Goal: Task Accomplishment & Management: Use online tool/utility

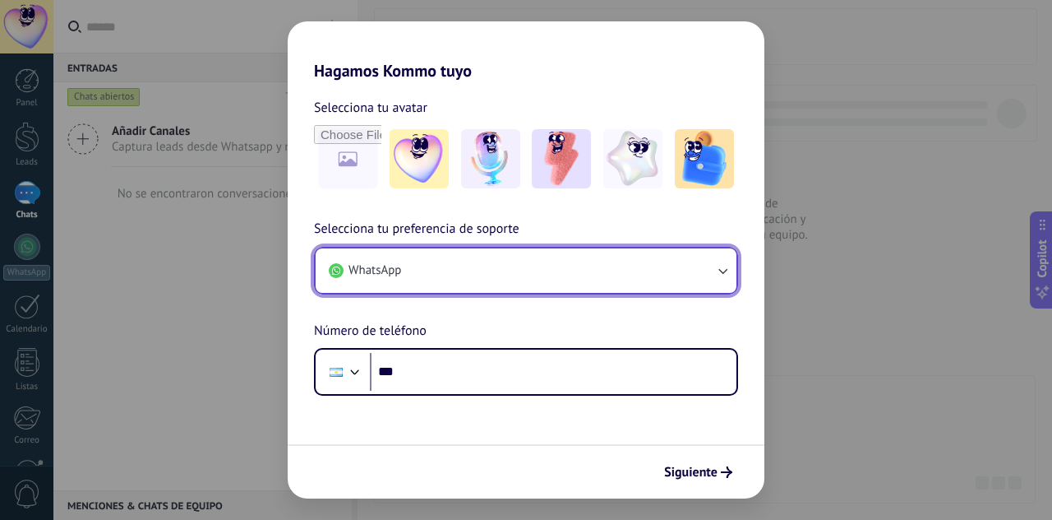
click at [521, 261] on button "WhatsApp" at bounding box center [526, 270] width 421 height 44
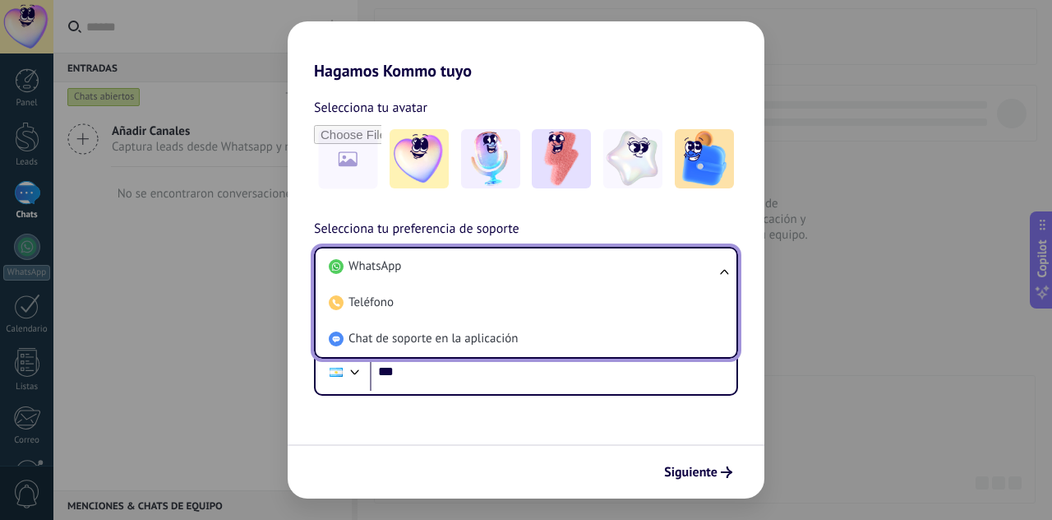
click at [521, 261] on li "WhatsApp" at bounding box center [522, 266] width 401 height 36
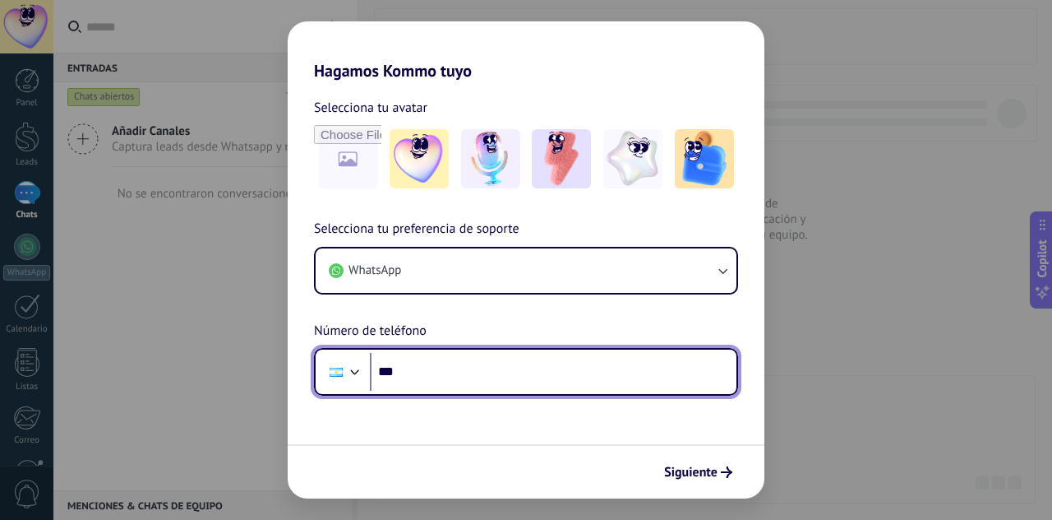
click at [497, 377] on input "***" at bounding box center [553, 372] width 367 height 38
type input "**********"
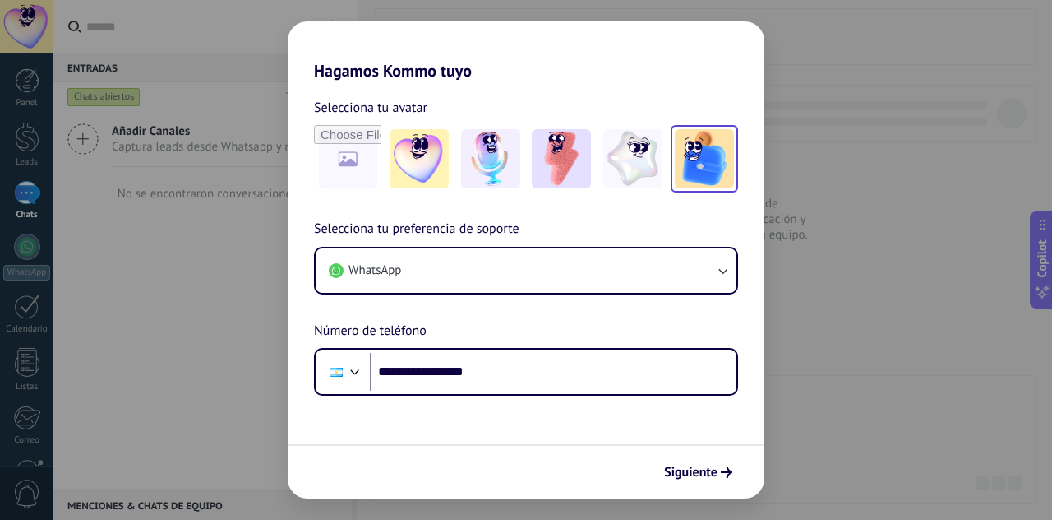
click at [691, 178] on img at bounding box center [704, 158] width 59 height 59
click at [700, 467] on span "Siguiente" at bounding box center [690, 472] width 53 height 12
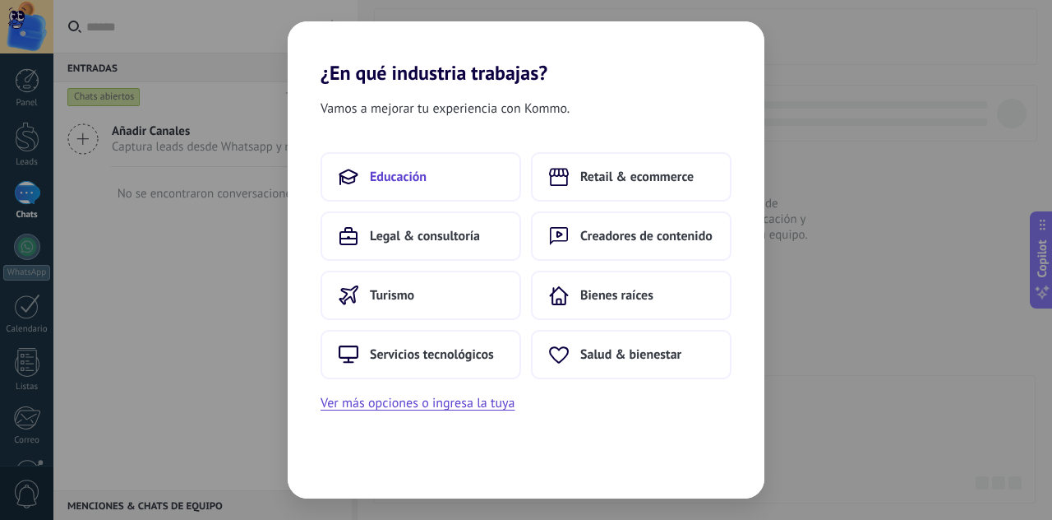
click at [428, 175] on button "Educación" at bounding box center [421, 176] width 201 height 49
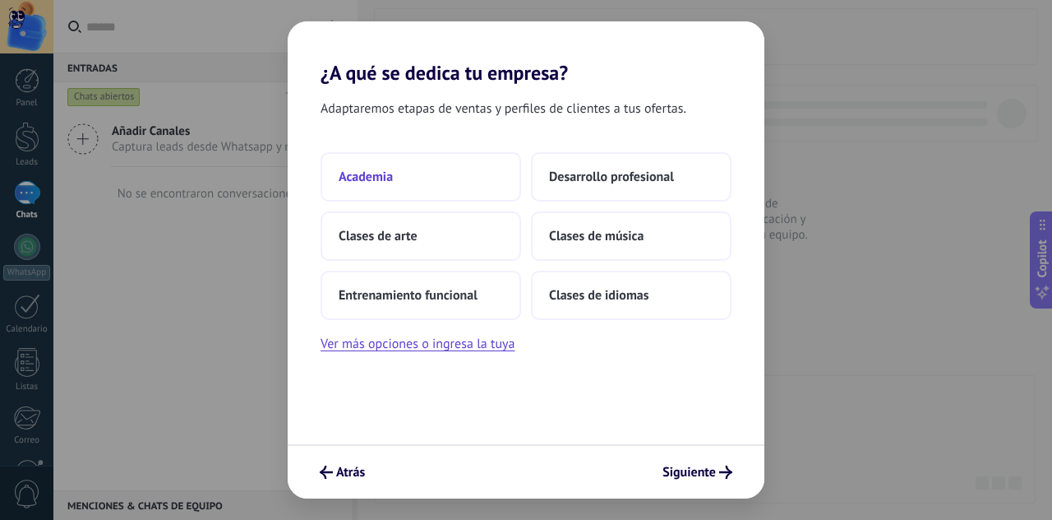
click at [458, 167] on button "Academia" at bounding box center [421, 176] width 201 height 49
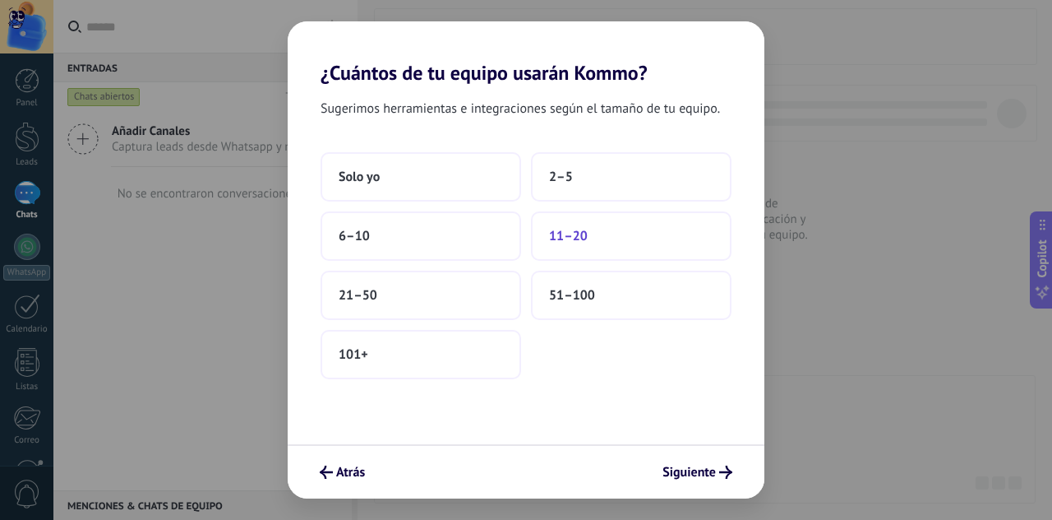
click at [575, 251] on button "11–20" at bounding box center [631, 235] width 201 height 49
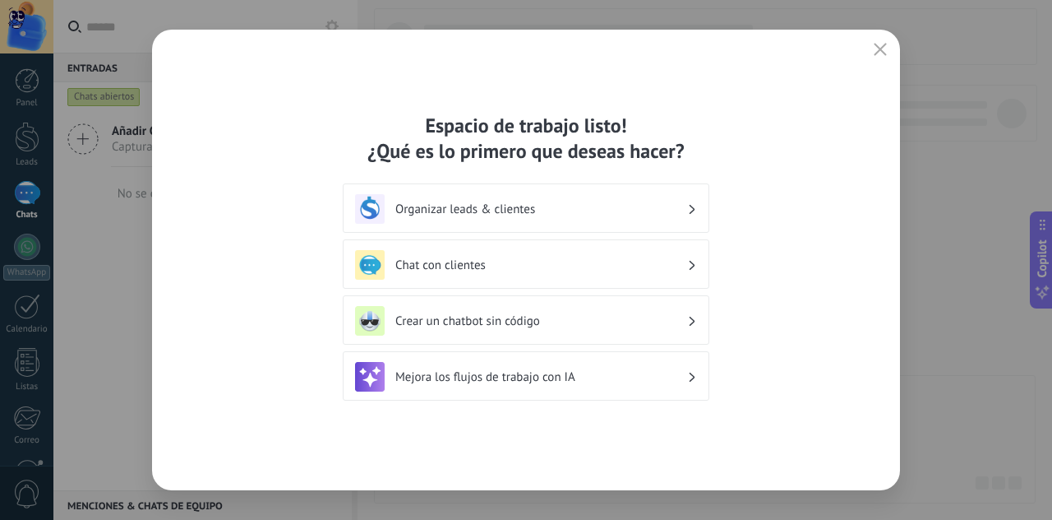
click at [539, 270] on h3 "Chat con clientes" at bounding box center [541, 265] width 292 height 16
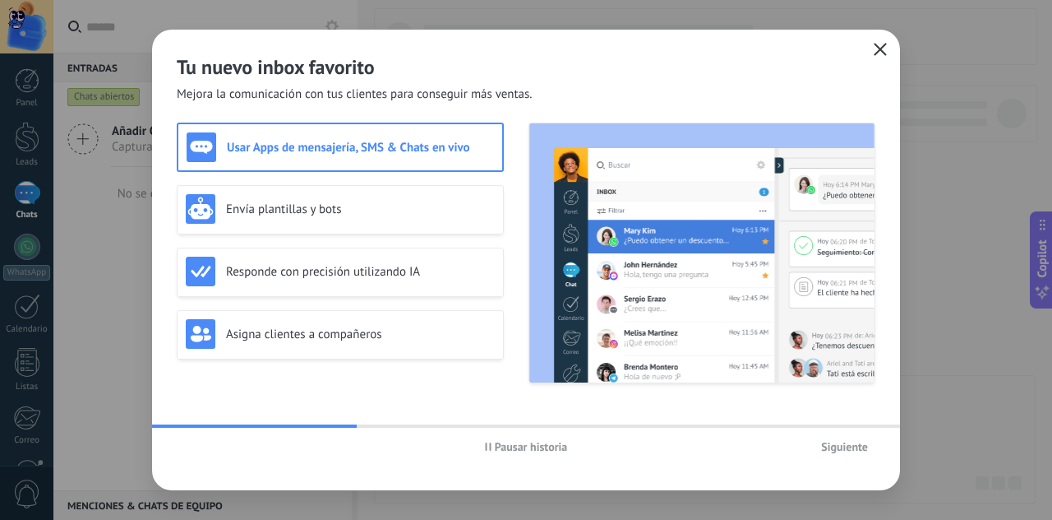
click at [888, 55] on button "button" at bounding box center [880, 50] width 21 height 23
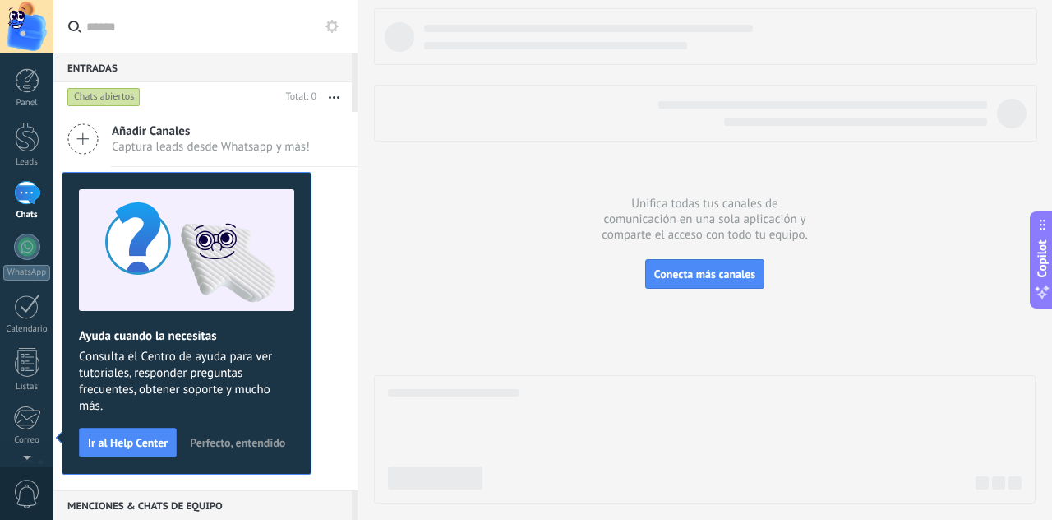
click at [21, 196] on div at bounding box center [27, 193] width 26 height 24
